Goal: Information Seeking & Learning: Find specific page/section

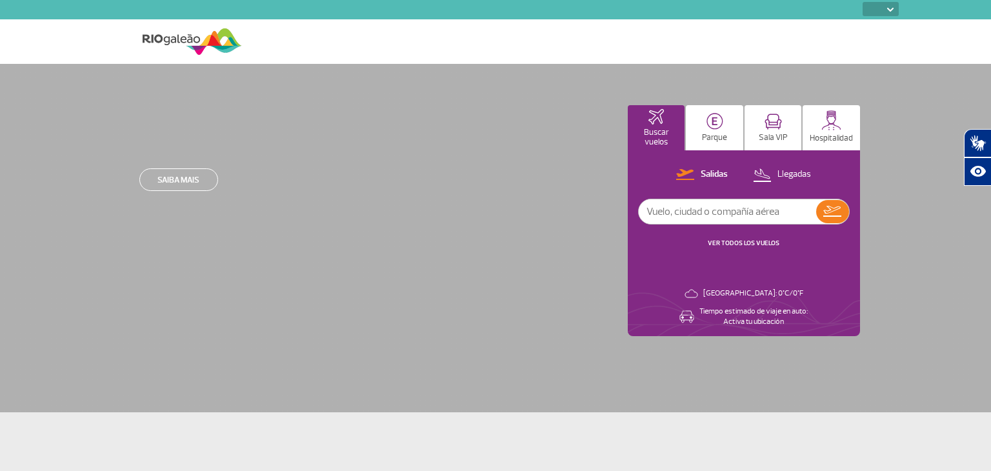
select select
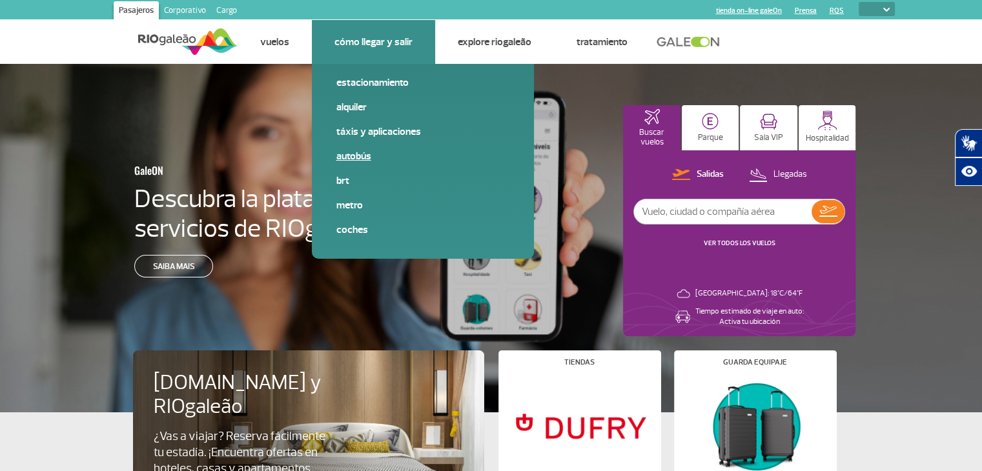
click at [354, 157] on link "Autobús" at bounding box center [422, 156] width 173 height 14
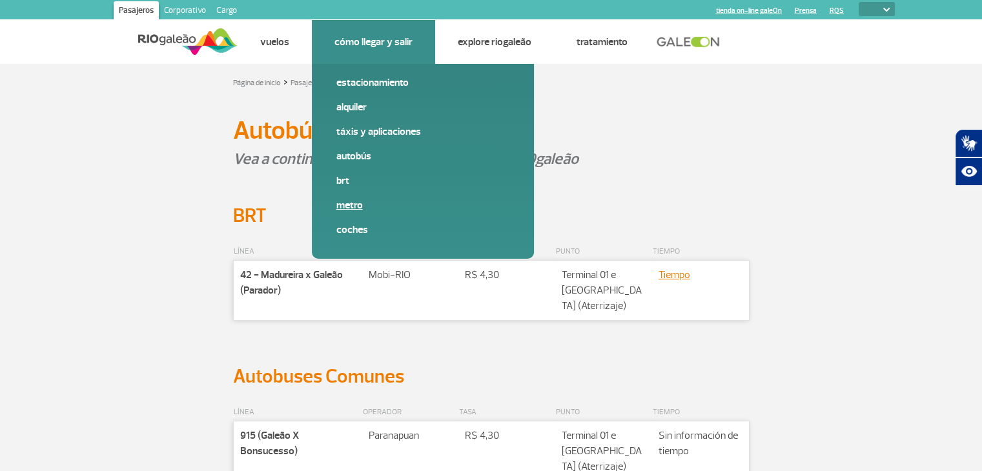
click at [350, 204] on link "Metro" at bounding box center [422, 205] width 173 height 14
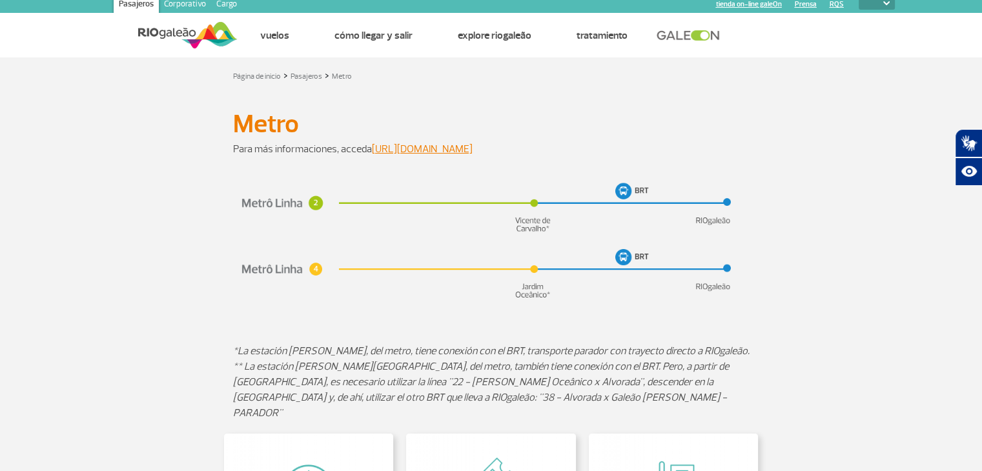
scroll to position [8, 0]
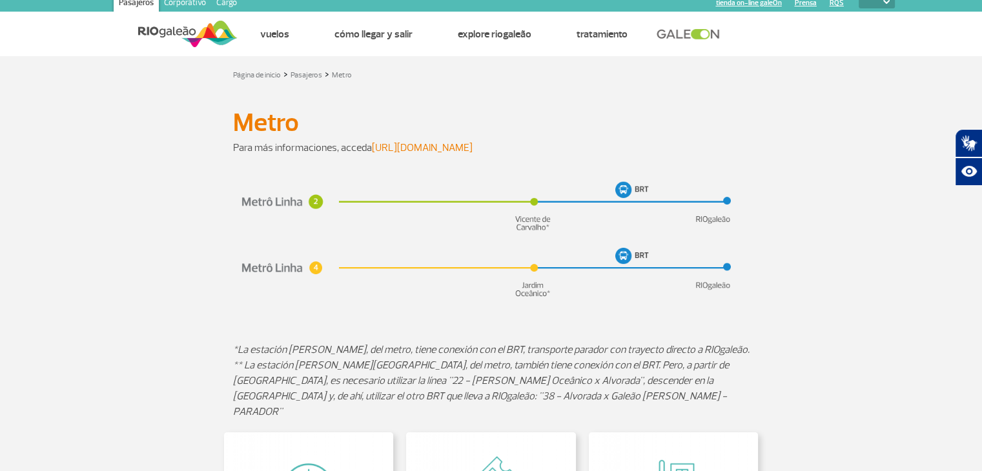
click at [444, 147] on link "https://www.metrorio.com.br/" at bounding box center [422, 147] width 101 height 13
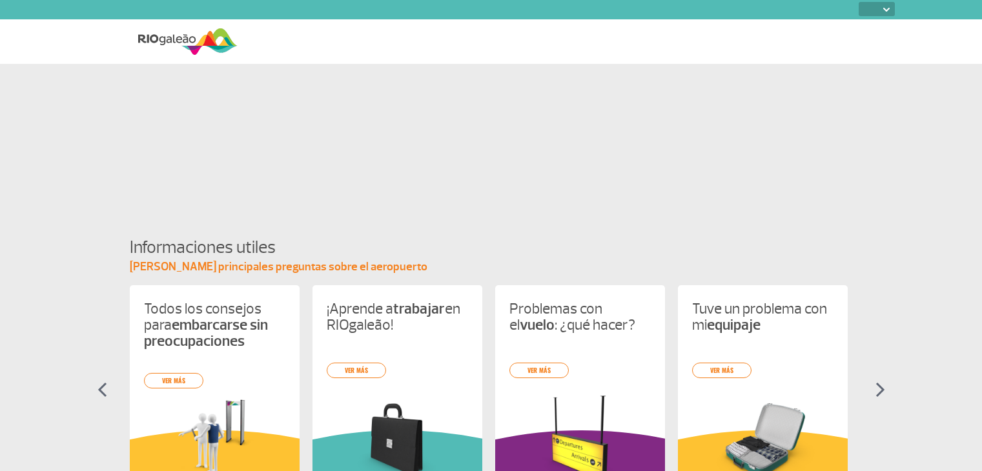
select select
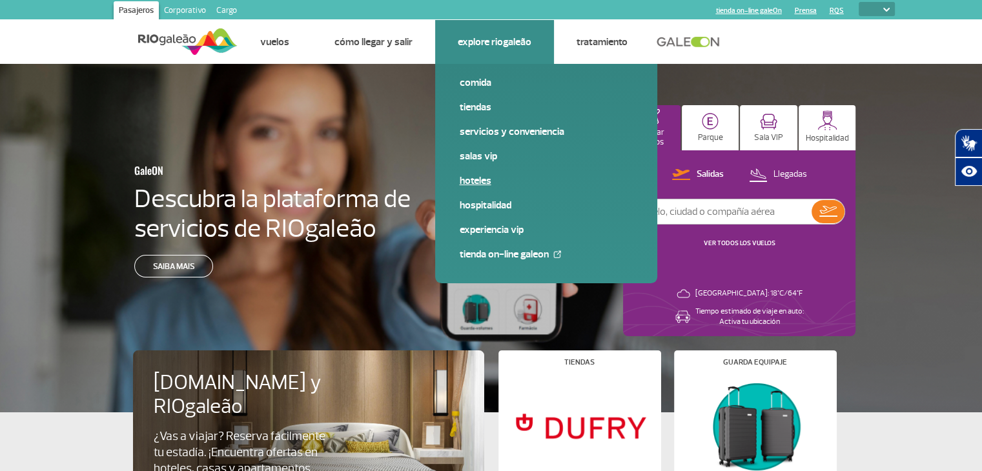
click at [483, 181] on link "Hoteles" at bounding box center [545, 181] width 173 height 14
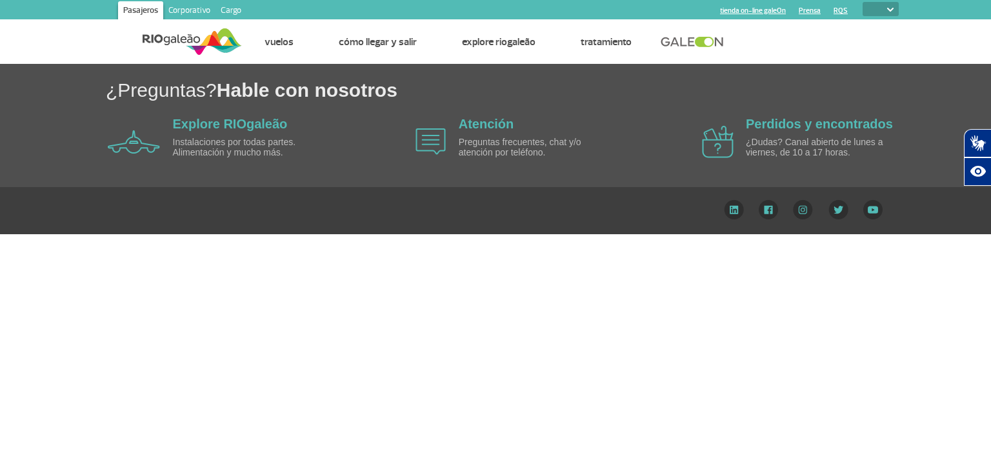
select select
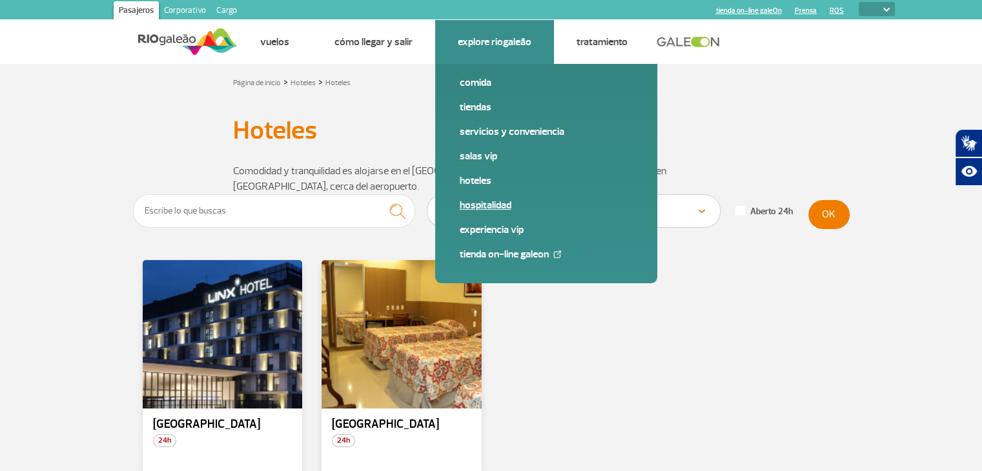
click at [485, 205] on link "Hospitalidad" at bounding box center [545, 205] width 173 height 14
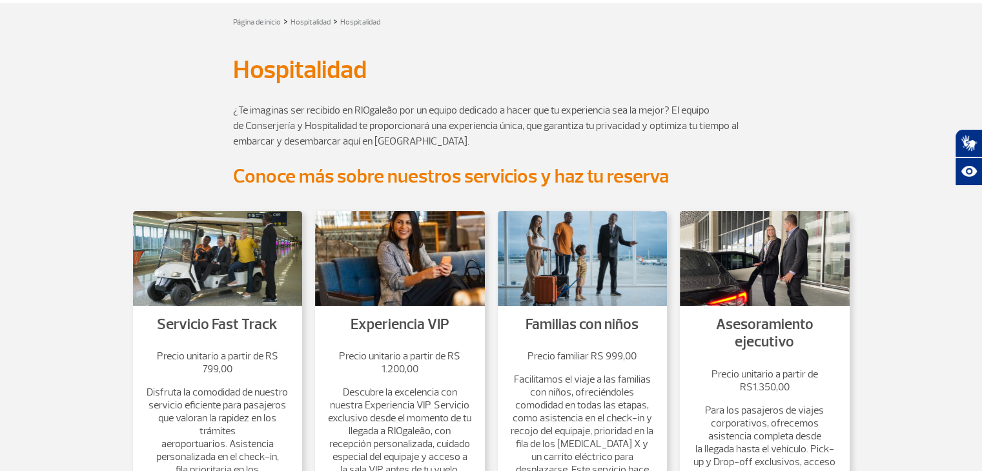
scroll to position [52, 0]
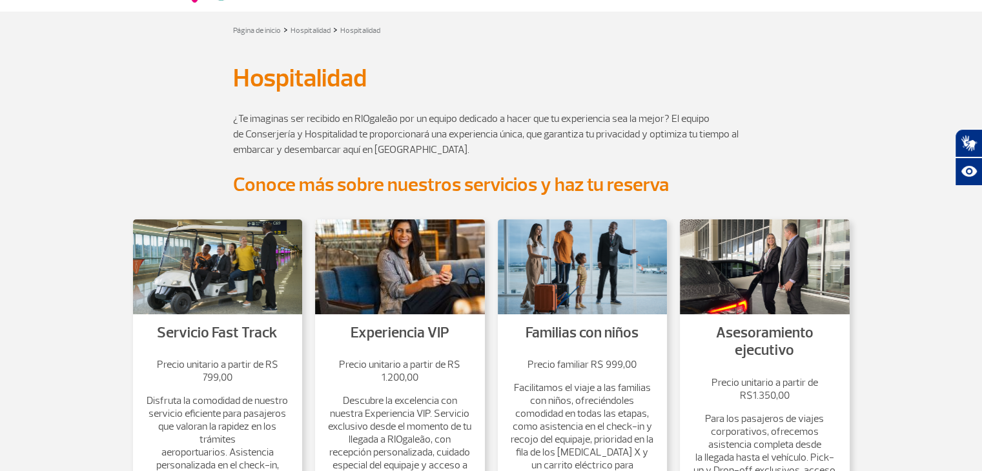
click at [420, 250] on img at bounding box center [400, 266] width 170 height 95
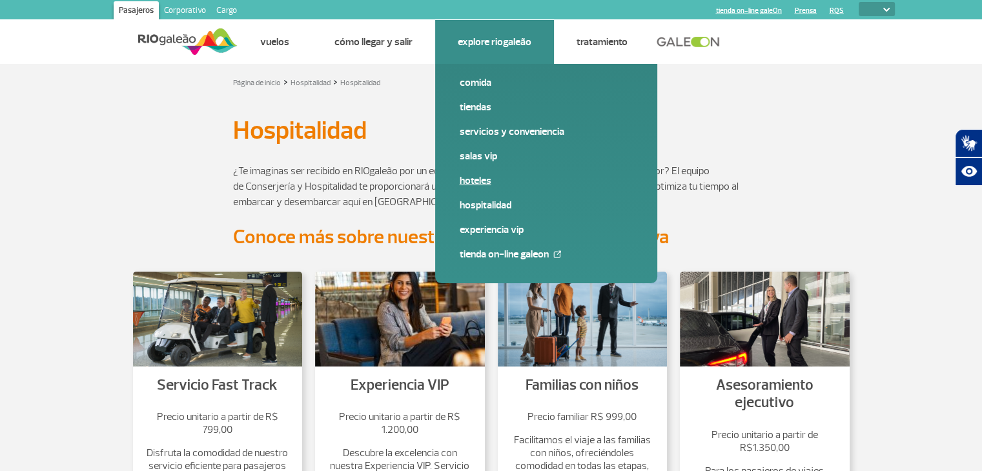
click at [480, 181] on link "Hoteles" at bounding box center [545, 181] width 173 height 14
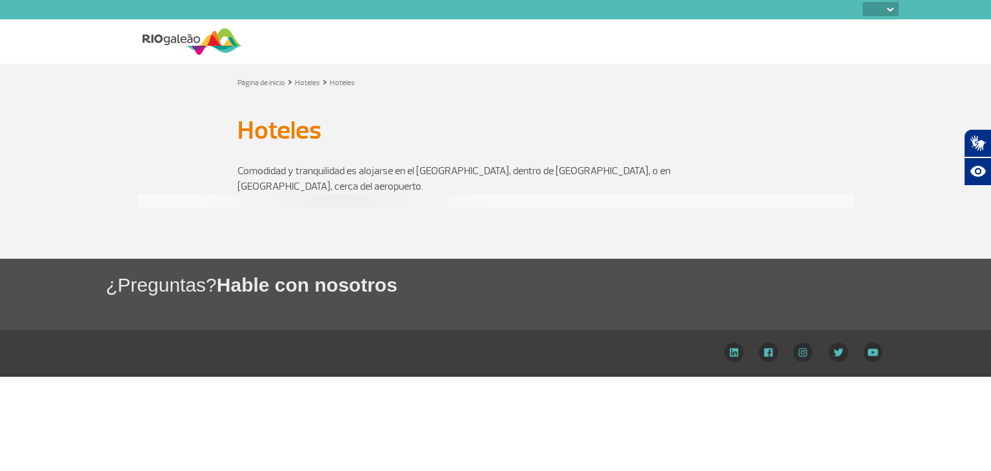
select select
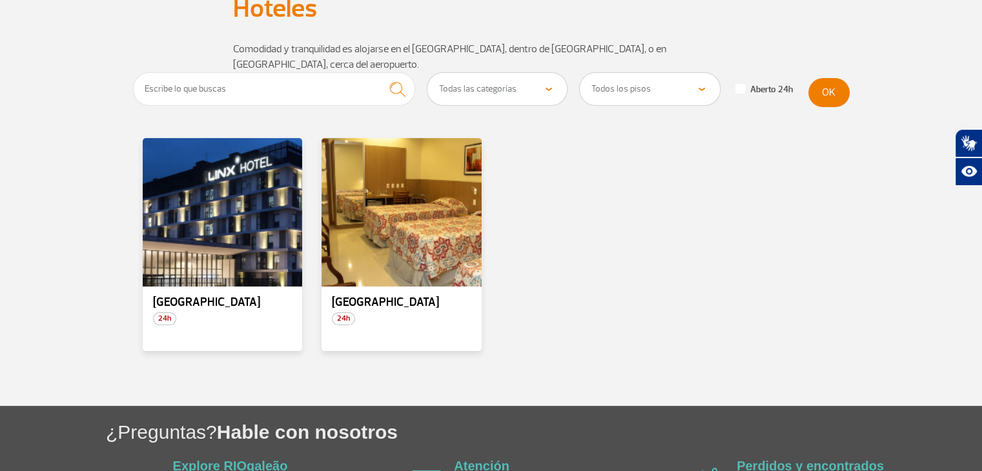
scroll to position [126, 0]
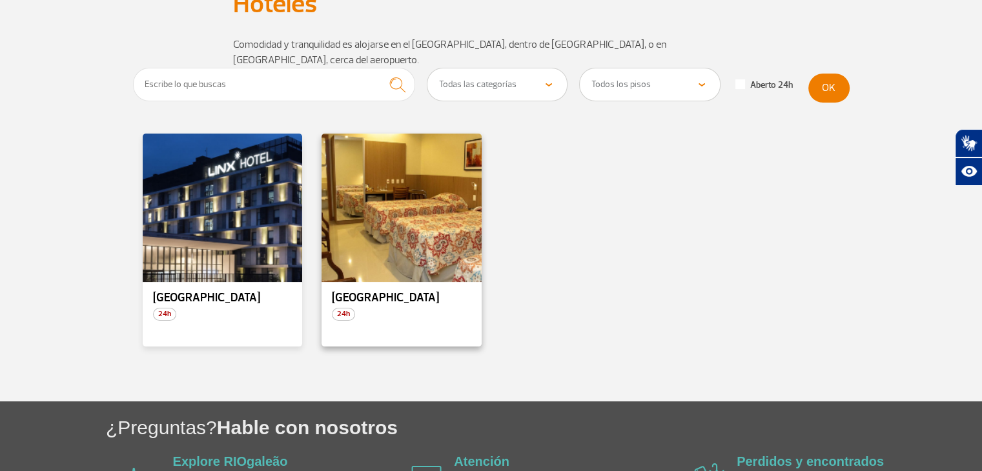
click at [390, 292] on p "Rio Aeroporto Hotel" at bounding box center [401, 298] width 139 height 13
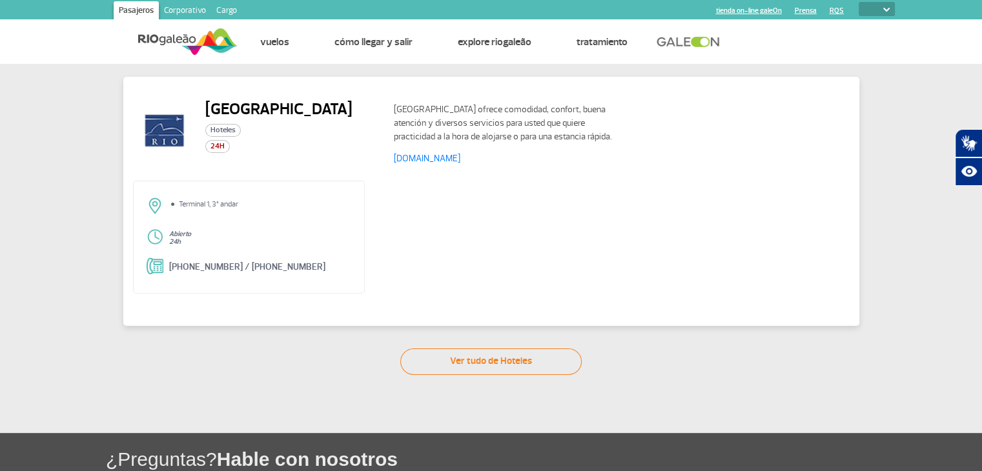
click at [523, 246] on div "Terminal 1, 3º andar Abierto 24h +55 21 3383-9800 / +55 21 2468-8998" at bounding box center [491, 242] width 716 height 123
click at [608, 203] on div "Terminal 1, 3º andar Abierto 24h +55 21 3383-9800 / +55 21 2468-8998" at bounding box center [491, 242] width 716 height 123
click at [460, 159] on link "www.rioaeroportohotel.com.br" at bounding box center [427, 158] width 66 height 11
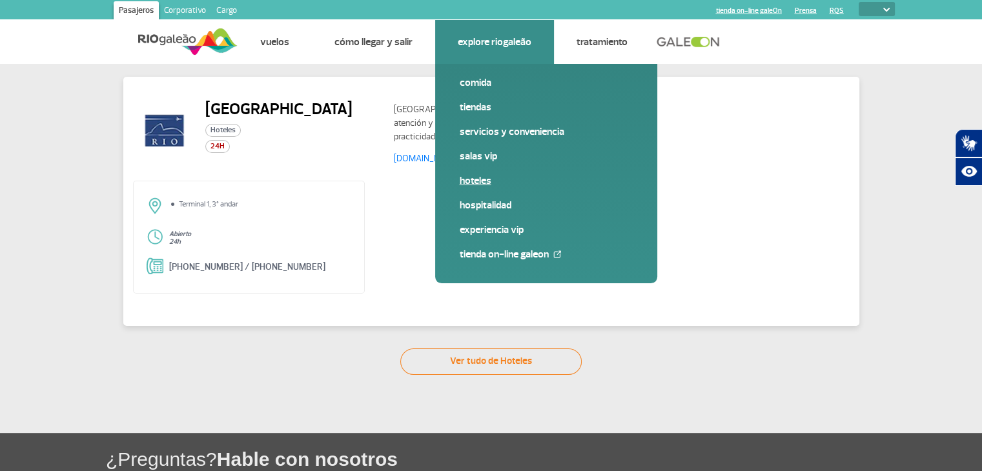
click at [481, 181] on link "Hoteles" at bounding box center [545, 181] width 173 height 14
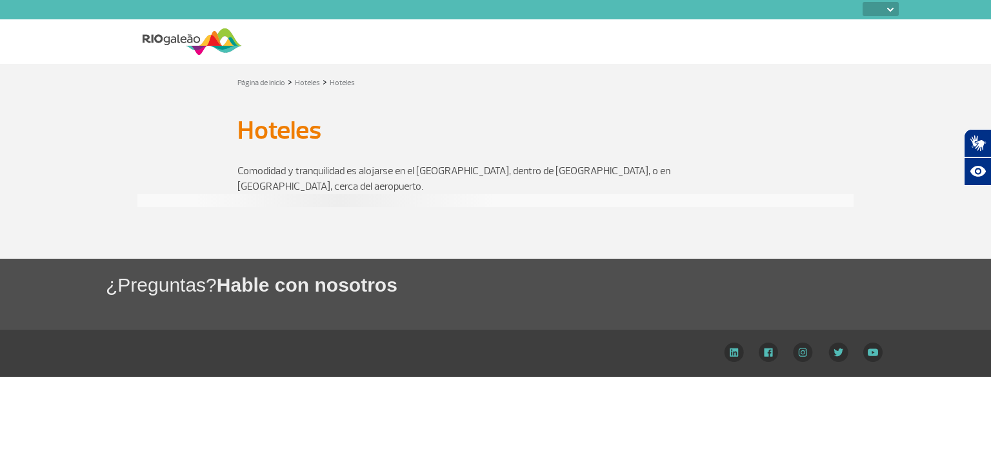
select select
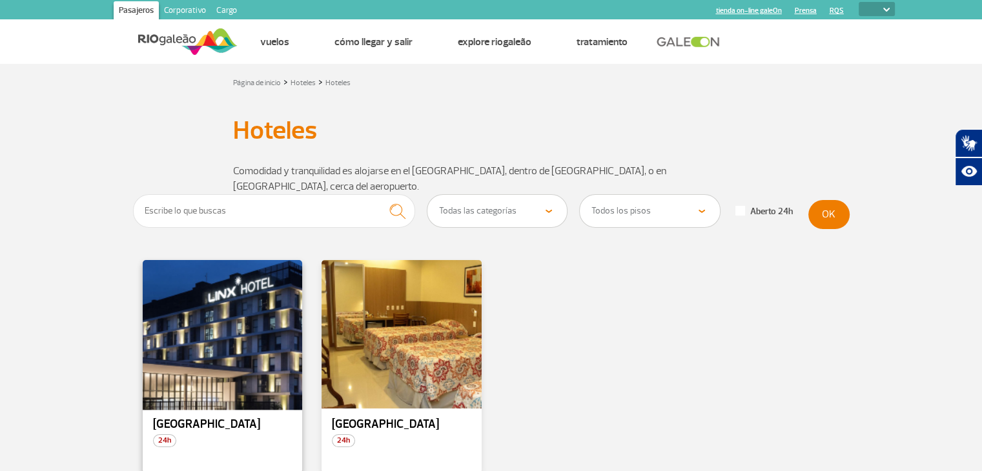
click at [243, 325] on div at bounding box center [222, 335] width 163 height 152
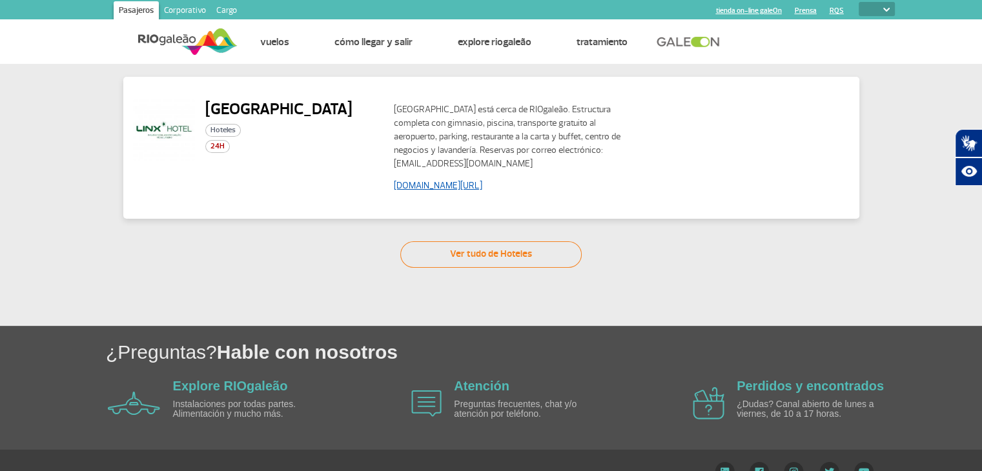
click at [446, 181] on link "www.linxhotels.com.br/linx-galeao" at bounding box center [438, 185] width 88 height 11
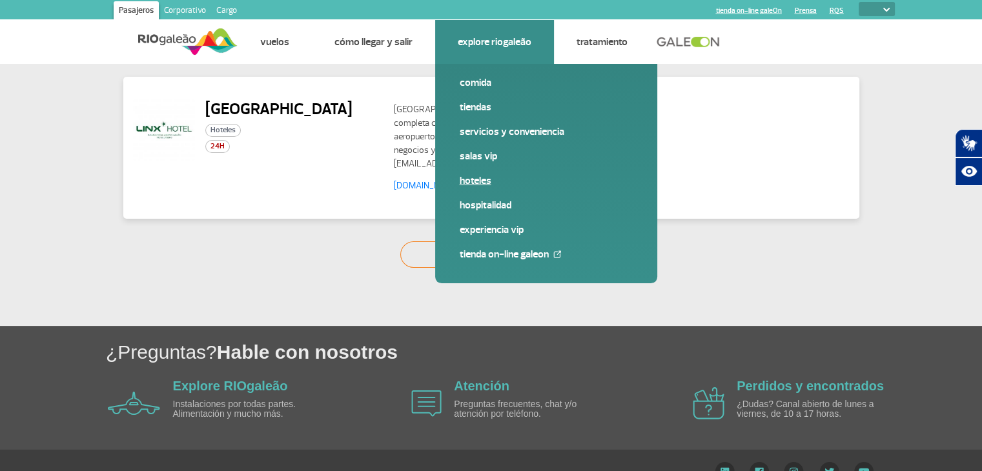
click at [487, 182] on link "Hoteles" at bounding box center [545, 181] width 173 height 14
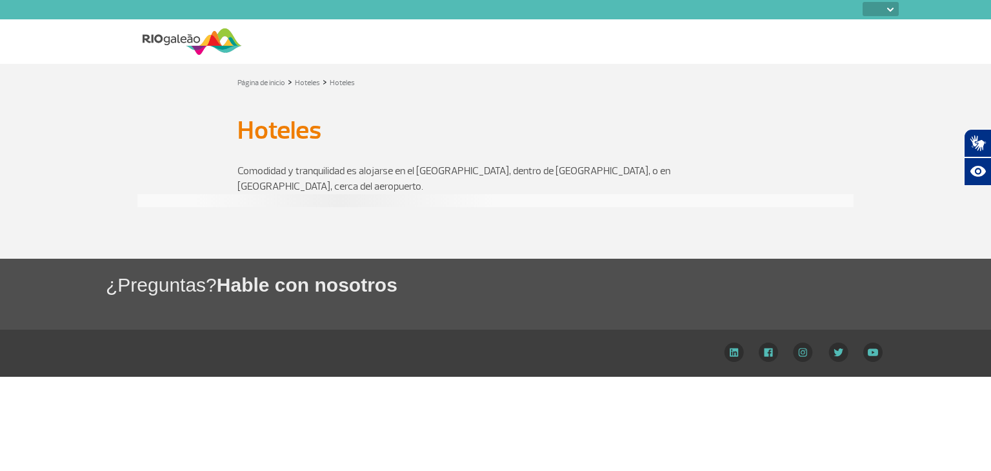
select select
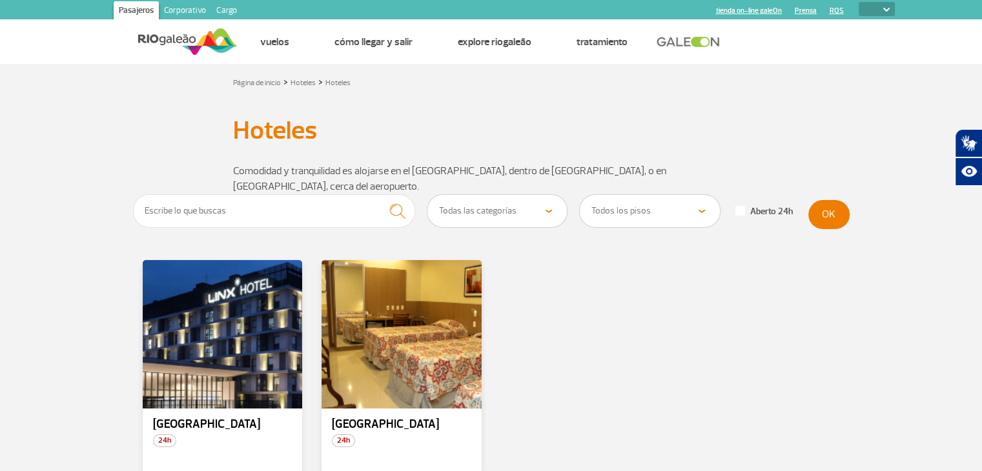
click at [535, 348] on div "[GEOGRAPHIC_DATA]" at bounding box center [491, 378] width 716 height 236
click at [772, 331] on div "[GEOGRAPHIC_DATA]" at bounding box center [491, 378] width 716 height 236
drag, startPoint x: 436, startPoint y: 181, endPoint x: 430, endPoint y: 180, distance: 6.6
click at [436, 195] on select "Todas las categorías Hoteles" at bounding box center [497, 211] width 140 height 32
drag, startPoint x: 430, startPoint y: 180, endPoint x: 448, endPoint y: 177, distance: 19.0
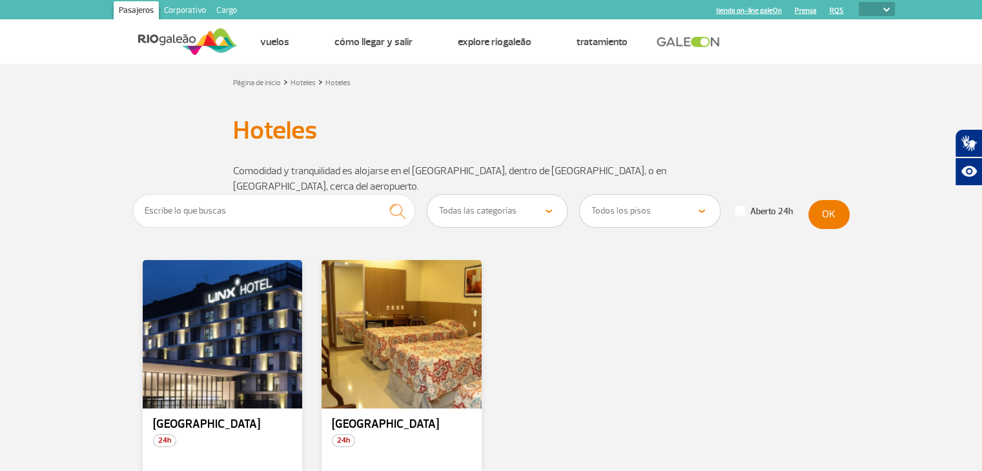
click at [430, 195] on select "Todas las categorías Hoteles" at bounding box center [497, 211] width 140 height 32
click at [447, 227] on div "Todas las categorías Hoteles Todos los pisos Área Pública (antes [PERSON_NAME][…" at bounding box center [491, 344] width 736 height 301
